Goal: Task Accomplishment & Management: Complete application form

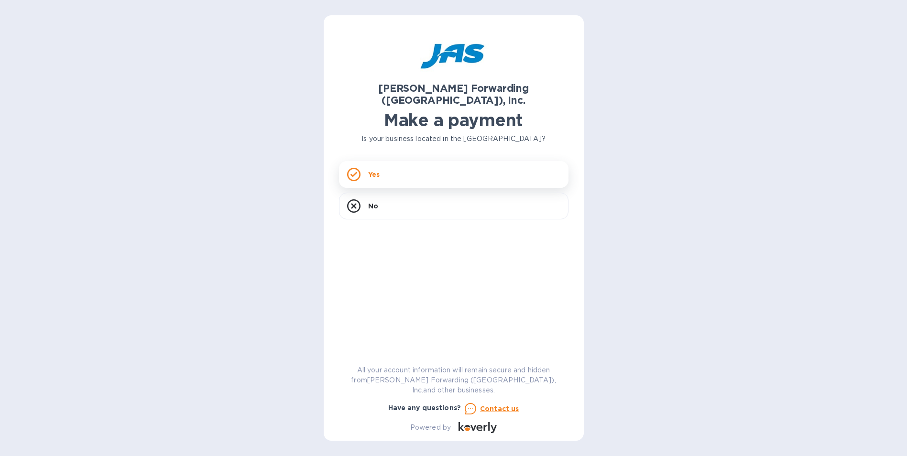
click at [375, 170] on p "Yes" at bounding box center [373, 175] width 11 height 10
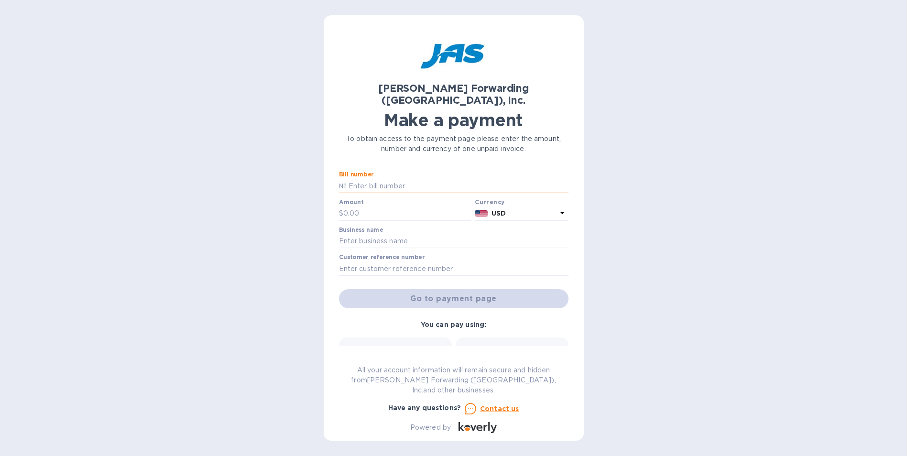
click at [395, 179] on input "text" at bounding box center [458, 186] width 222 height 14
type input "d"
type input "DET503363071"
type input "4,975.71"
click at [398, 234] on input "text" at bounding box center [454, 241] width 230 height 14
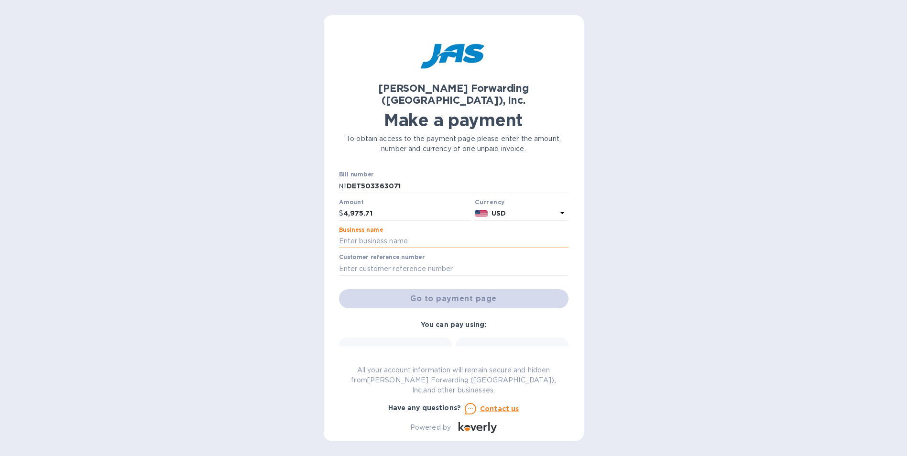
type input "Southern Automotive"
type input "SOUAUTSGM"
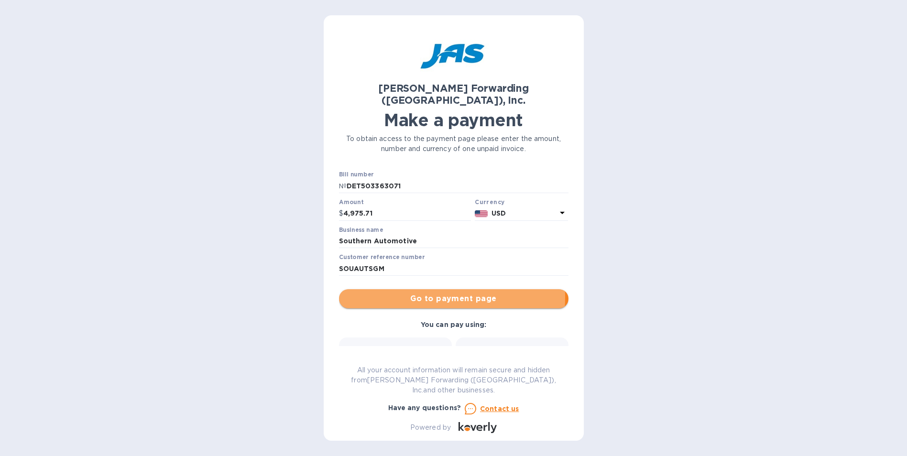
click at [428, 293] on span "Go to payment page" at bounding box center [454, 298] width 214 height 11
